Goal: Task Accomplishment & Management: Manage account settings

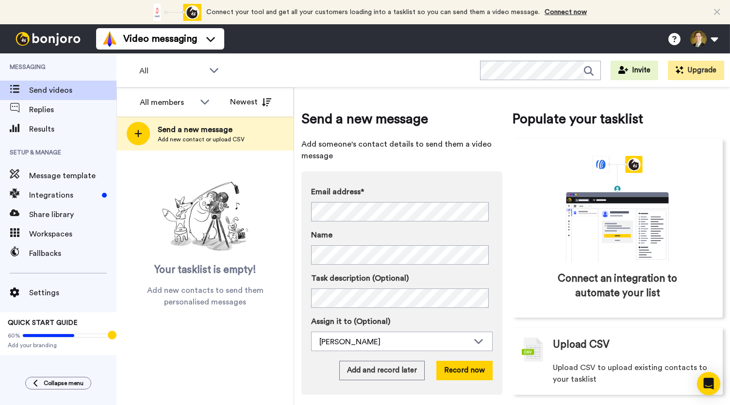
click at [167, 375] on div "All members Newest Send a new message Add new contact or upload CSV Your taskli…" at bounding box center [206, 245] width 178 height 317
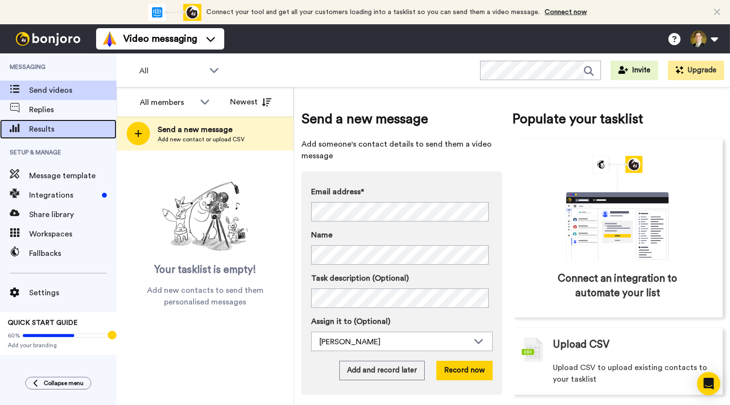
click at [50, 132] on span "Results" at bounding box center [72, 129] width 87 height 12
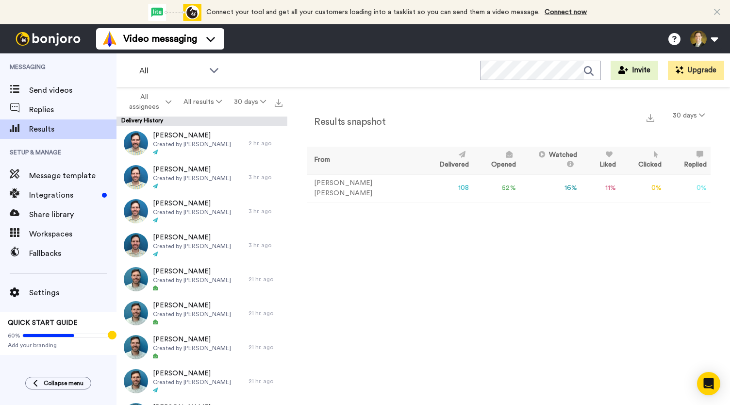
click at [11, 377] on div "Collapse menu" at bounding box center [58, 383] width 117 height 13
